Goal: Task Accomplishment & Management: Manage account settings

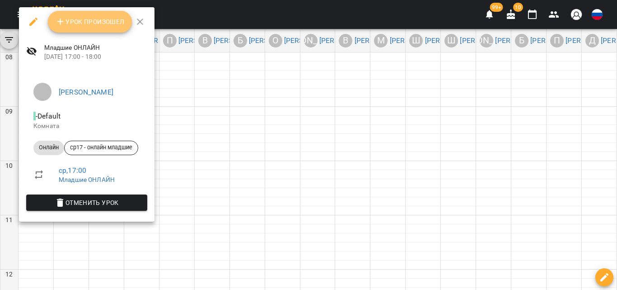
click at [94, 13] on button "Урок произошел" at bounding box center [90, 22] width 84 height 22
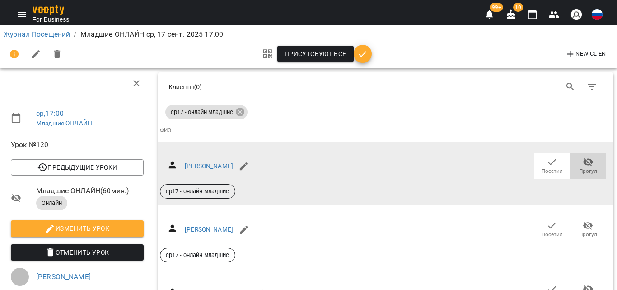
click at [585, 164] on icon "button" at bounding box center [588, 162] width 10 height 9
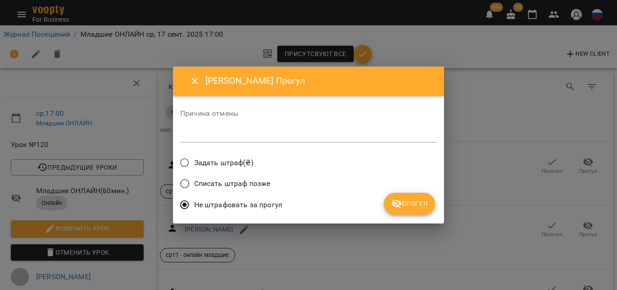
click at [423, 208] on span "Прогул" at bounding box center [409, 203] width 37 height 11
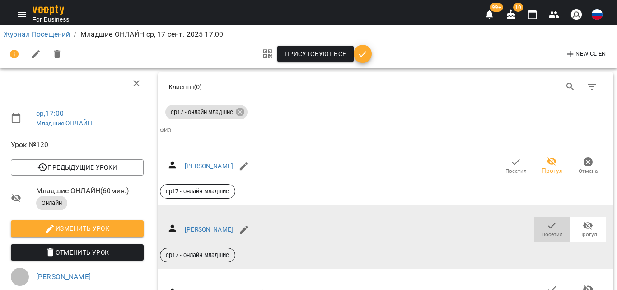
click at [543, 230] on span "Посетил" at bounding box center [552, 234] width 21 height 8
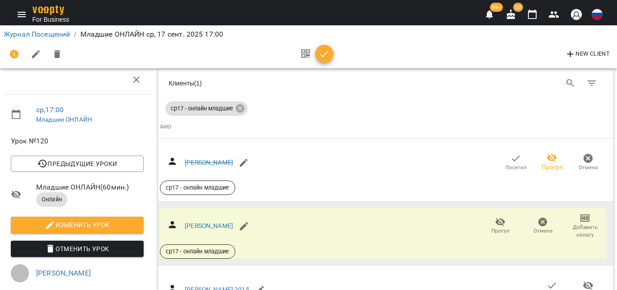
scroll to position [90, 0]
click at [230, 222] on link "Макуха Маргарита" at bounding box center [209, 225] width 48 height 7
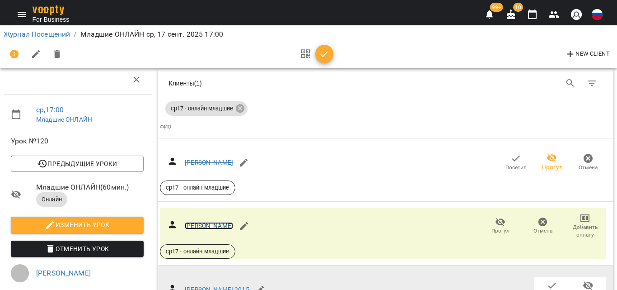
scroll to position [136, 0]
click at [534, 277] on button "Посетил" at bounding box center [552, 289] width 36 height 25
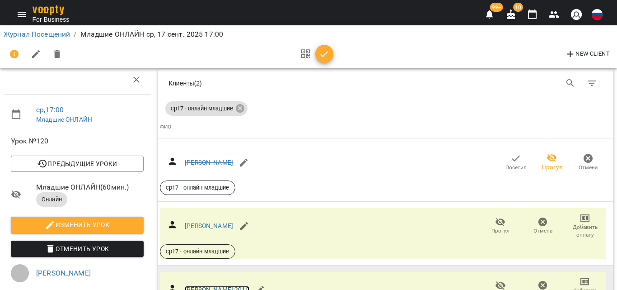
click at [247, 286] on link "Мединцева Вероника 2015" at bounding box center [217, 289] width 65 height 7
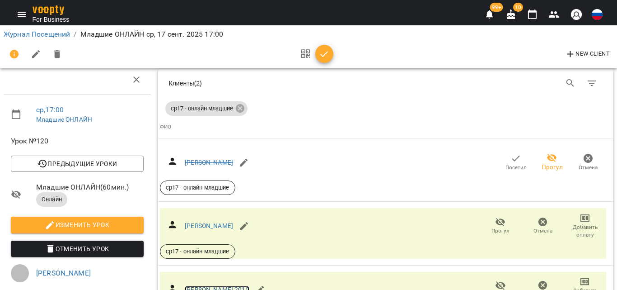
scroll to position [226, 0]
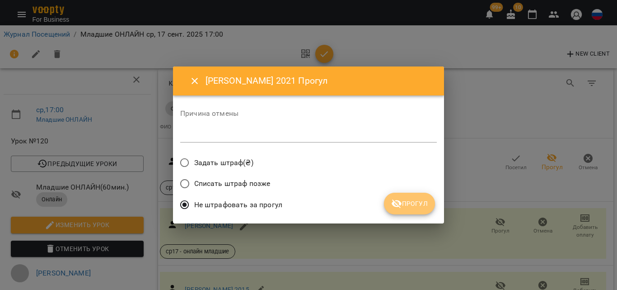
click at [425, 203] on span "Прогул" at bounding box center [409, 203] width 37 height 11
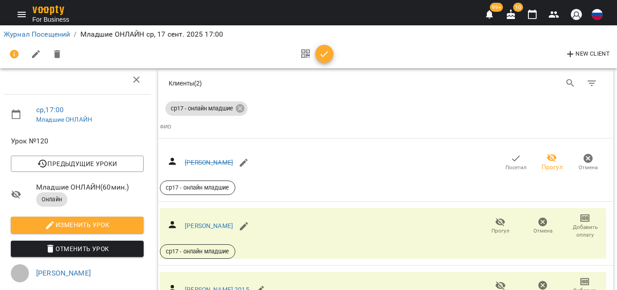
scroll to position [271, 0]
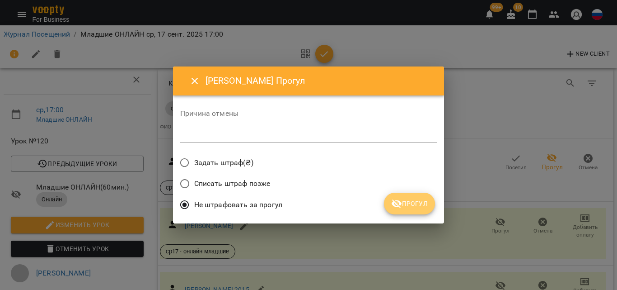
click at [416, 195] on button "Прогул" at bounding box center [409, 204] width 51 height 22
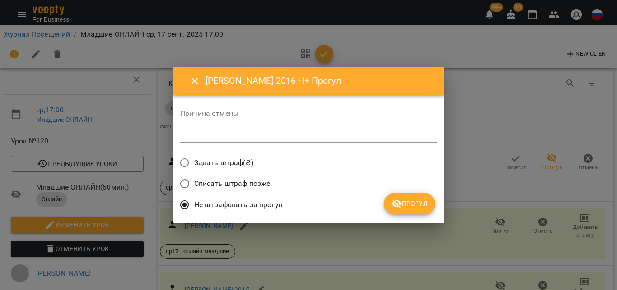
click at [408, 205] on span "Прогул" at bounding box center [409, 203] width 37 height 11
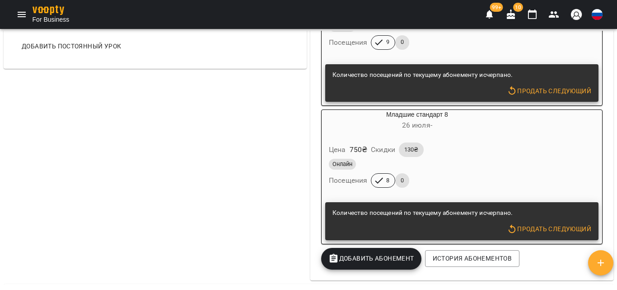
scroll to position [497, 0]
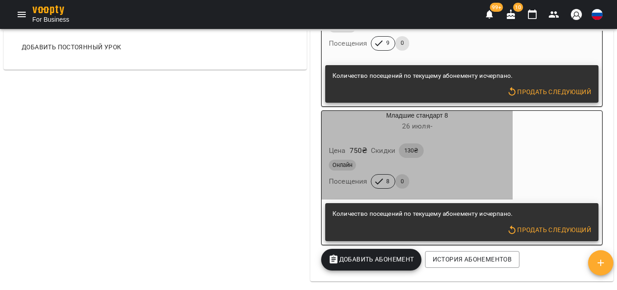
click at [442, 186] on div "Онлайн Посещения 8 0" at bounding box center [417, 174] width 180 height 33
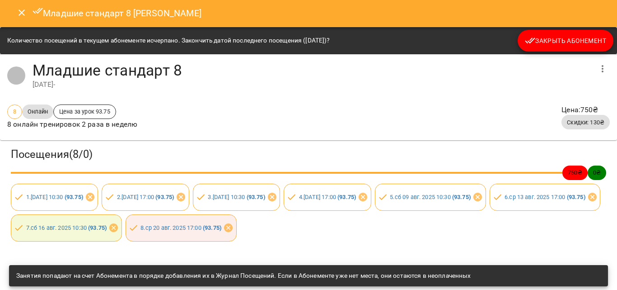
scroll to position [0, 0]
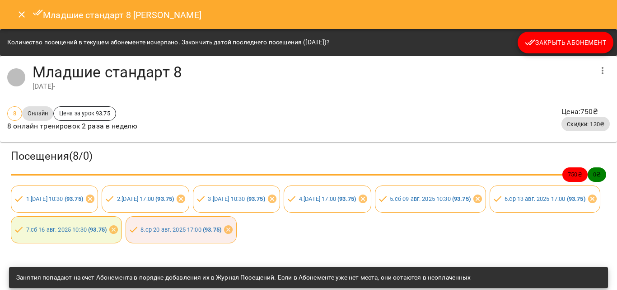
click at [15, 13] on button "Close" at bounding box center [22, 15] width 22 height 22
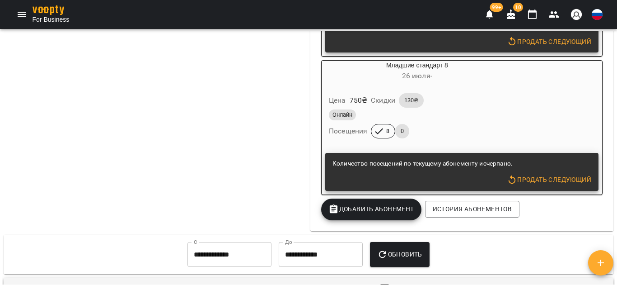
scroll to position [542, 0]
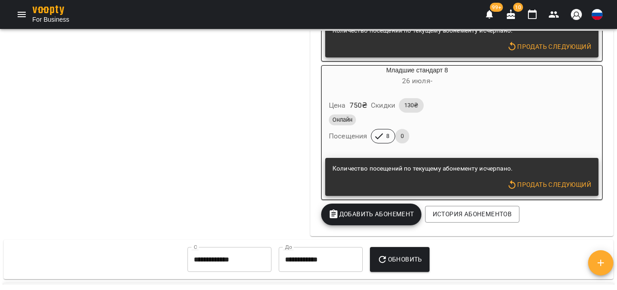
click at [455, 101] on div "Цена 750 ₴ Скидки 130₴" at bounding box center [417, 105] width 180 height 18
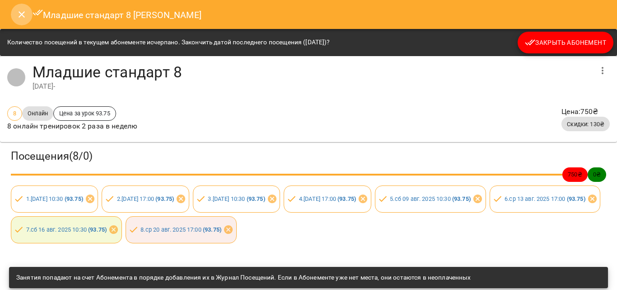
click at [25, 15] on icon "Close" at bounding box center [21, 14] width 11 height 11
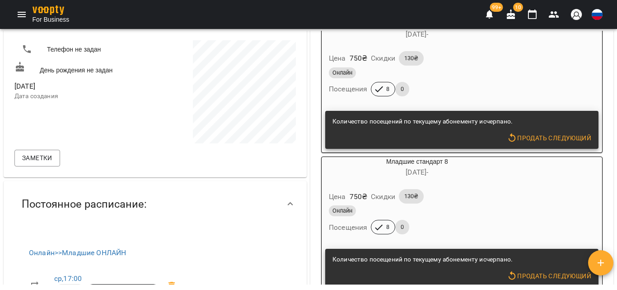
scroll to position [181, 0]
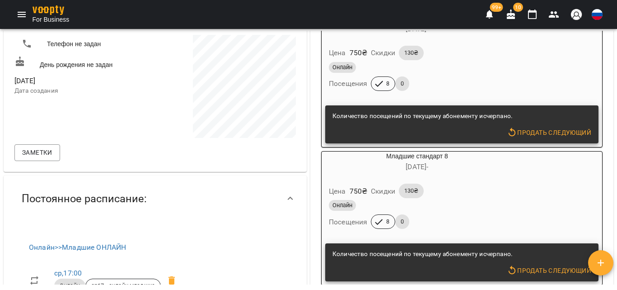
click at [437, 173] on h6 "24 мая -" at bounding box center [417, 166] width 191 height 13
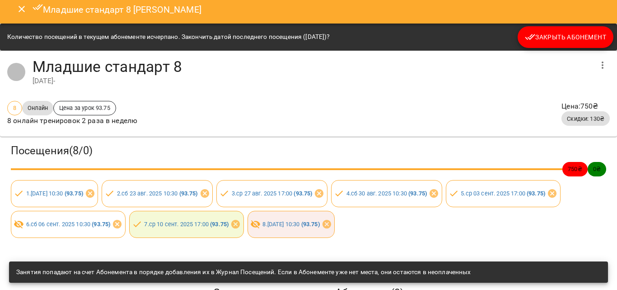
scroll to position [0, 0]
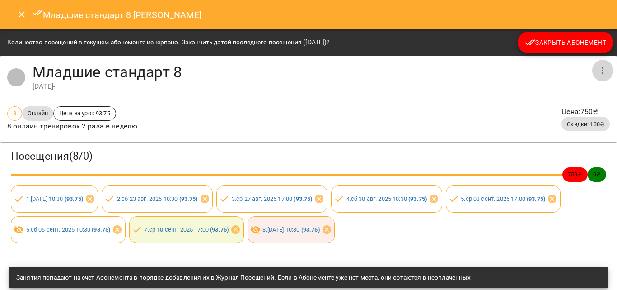
click at [597, 76] on button "button" at bounding box center [603, 71] width 22 height 22
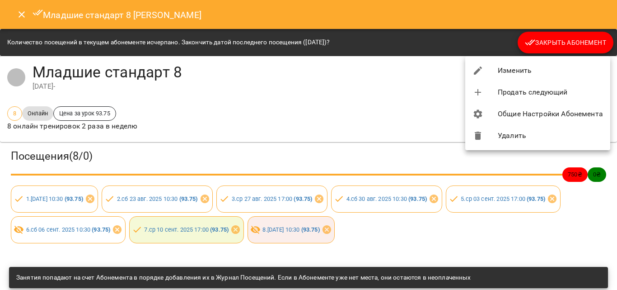
click at [501, 71] on li "Изменить" at bounding box center [537, 71] width 145 height 22
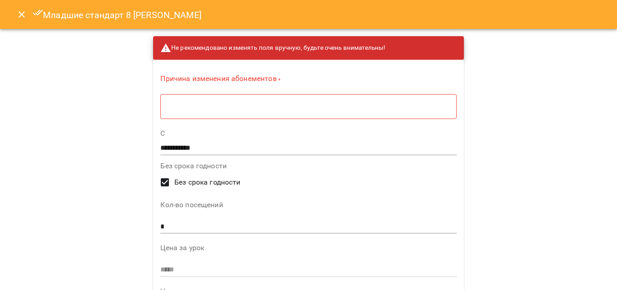
click at [25, 7] on button "Close" at bounding box center [22, 15] width 22 height 22
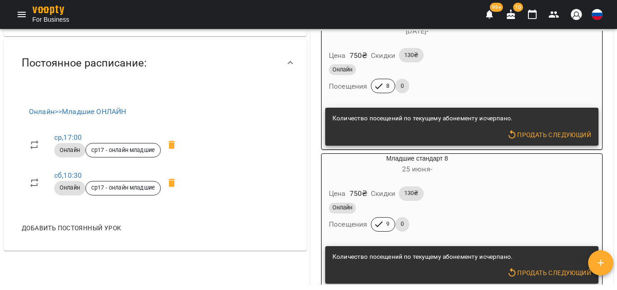
scroll to position [271, 0]
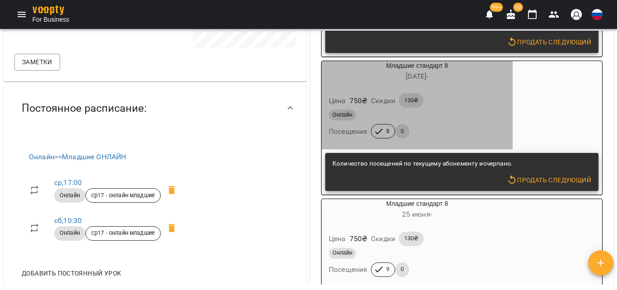
click at [476, 79] on h6 "24 мая -" at bounding box center [417, 76] width 191 height 13
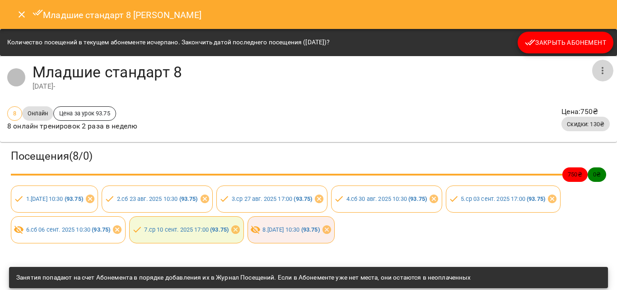
click at [602, 68] on button "button" at bounding box center [603, 71] width 22 height 22
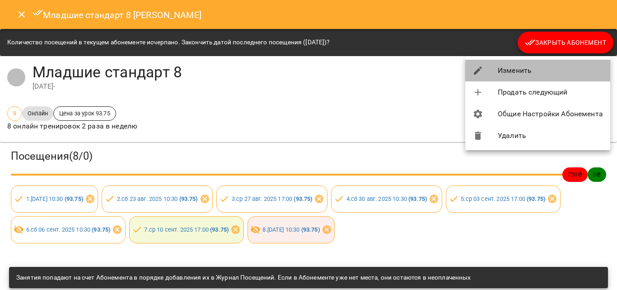
click at [554, 74] on li "Изменить" at bounding box center [537, 71] width 145 height 22
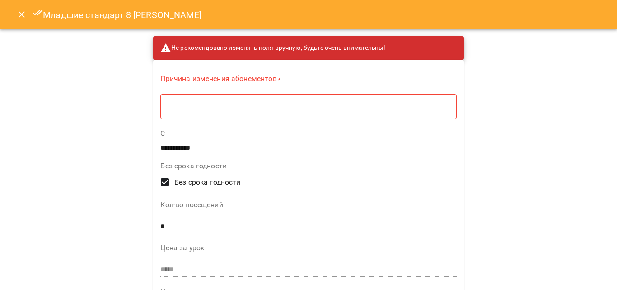
click at [232, 111] on div "​ *" at bounding box center [308, 106] width 296 height 25
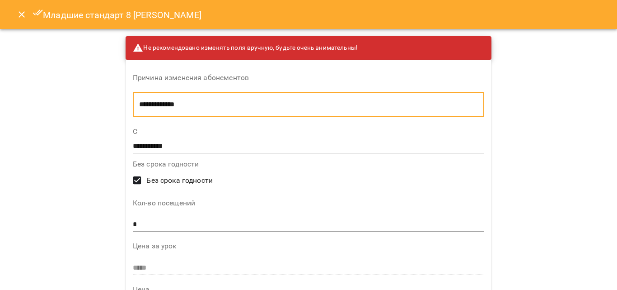
type textarea "**********"
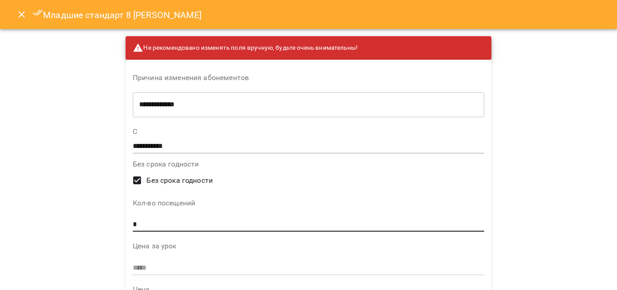
click at [153, 221] on input "*" at bounding box center [309, 224] width 352 height 14
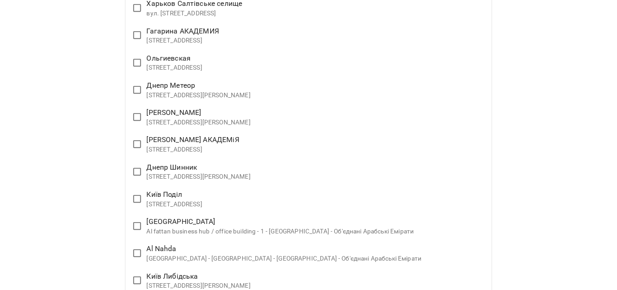
scroll to position [1840, 0]
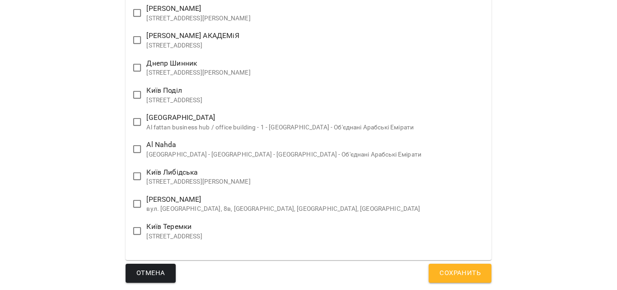
type input "*"
click at [442, 281] on button "Сохранить" at bounding box center [460, 272] width 63 height 19
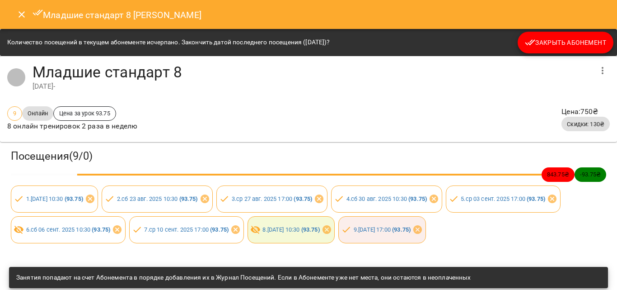
click at [22, 19] on icon "Close" at bounding box center [21, 14] width 11 height 11
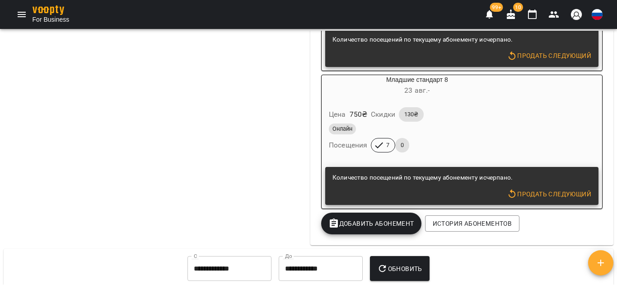
scroll to position [678, 0]
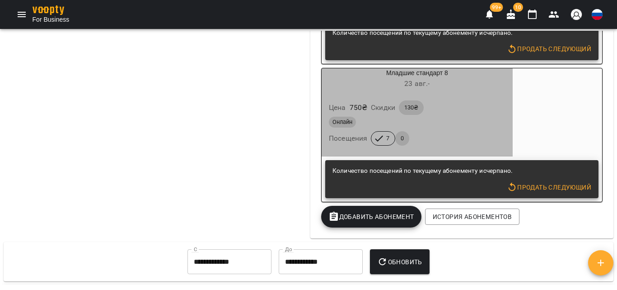
click at [504, 117] on div "Цена 750 ₴ Скидки 130₴" at bounding box center [417, 108] width 180 height 18
